Goal: Check status: Check status

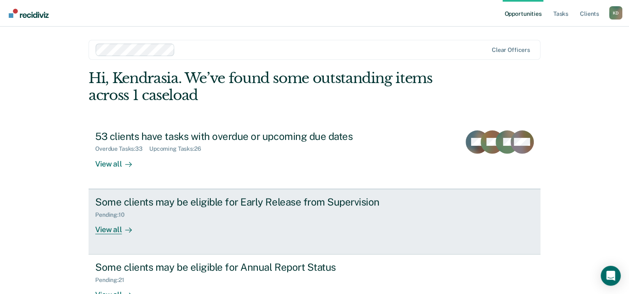
scroll to position [59, 0]
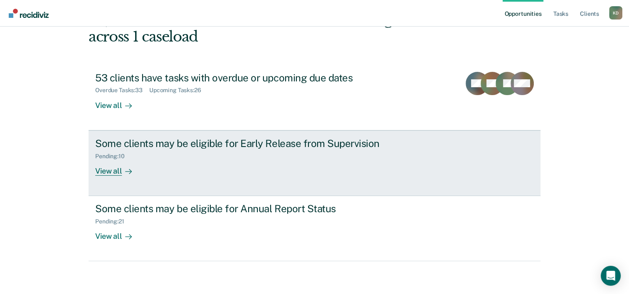
click at [274, 150] on div "Pending : 10" at bounding box center [241, 155] width 292 height 10
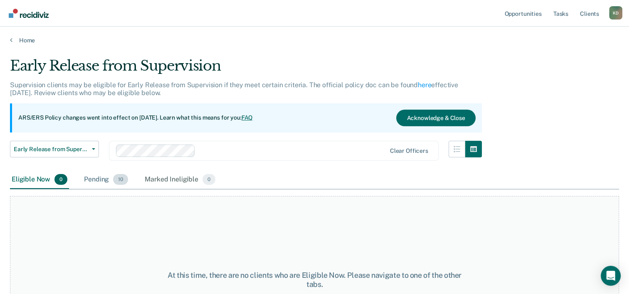
click at [100, 182] on div "Pending 10" at bounding box center [105, 180] width 47 height 18
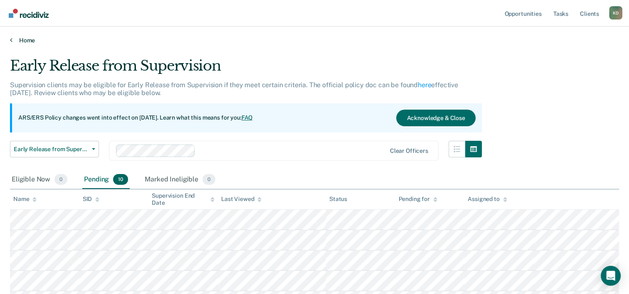
click at [27, 41] on link "Home" at bounding box center [314, 40] width 609 height 7
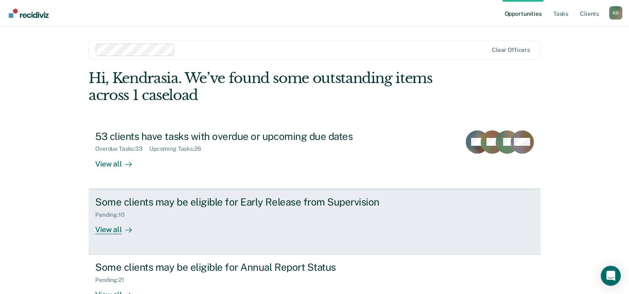
scroll to position [55, 0]
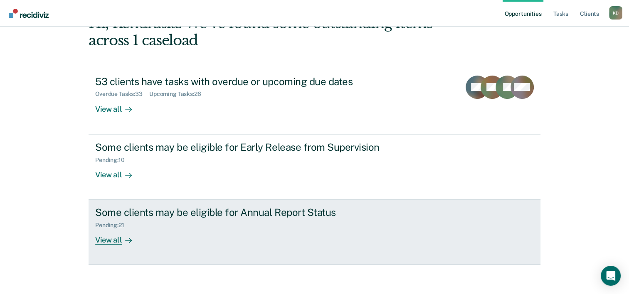
click at [172, 216] on div "Some clients may be eligible for Annual Report Status" at bounding box center [241, 213] width 292 height 12
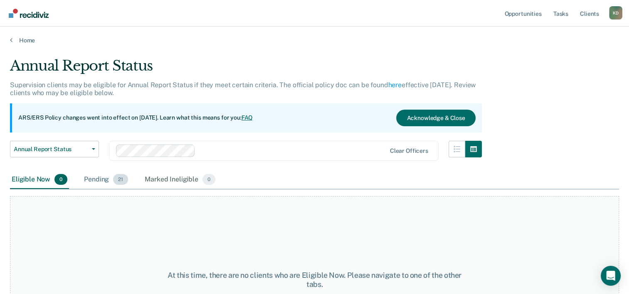
click at [97, 171] on div "Pending 21" at bounding box center [105, 180] width 47 height 18
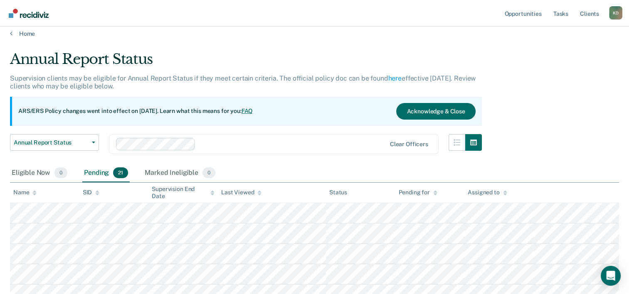
scroll to position [6, 0]
click at [25, 35] on link "Home" at bounding box center [314, 33] width 609 height 7
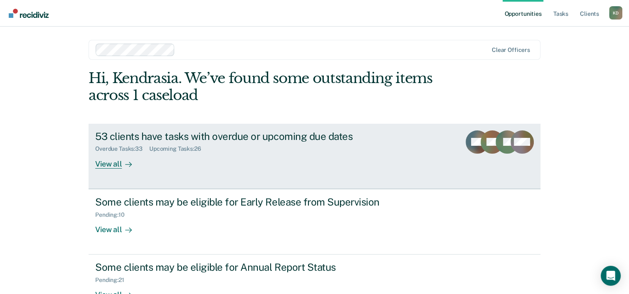
scroll to position [59, 0]
